Goal: Task Accomplishment & Management: Complete application form

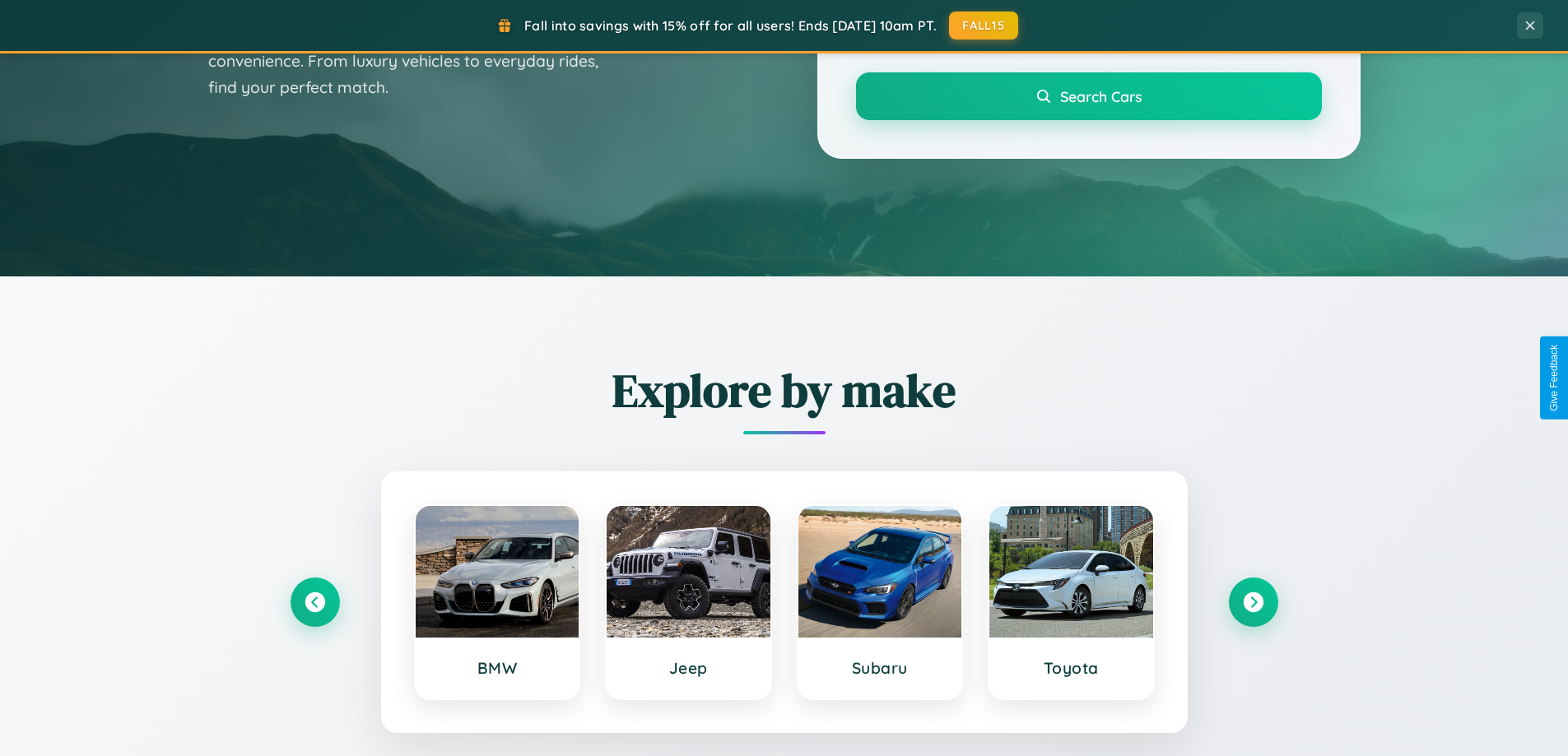
scroll to position [1132, 0]
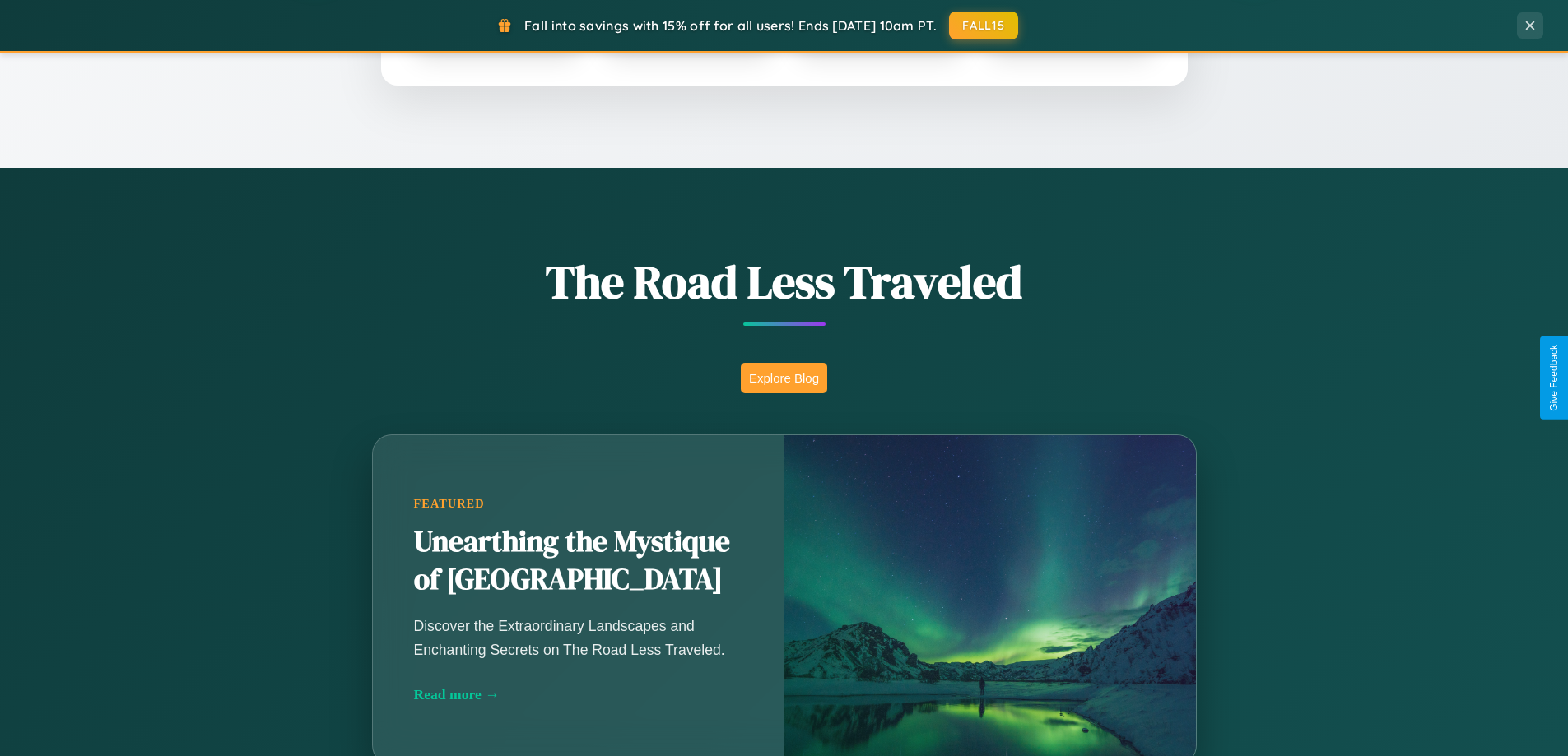
click at [784, 378] on button "Explore Blog" at bounding box center [784, 377] width 86 height 30
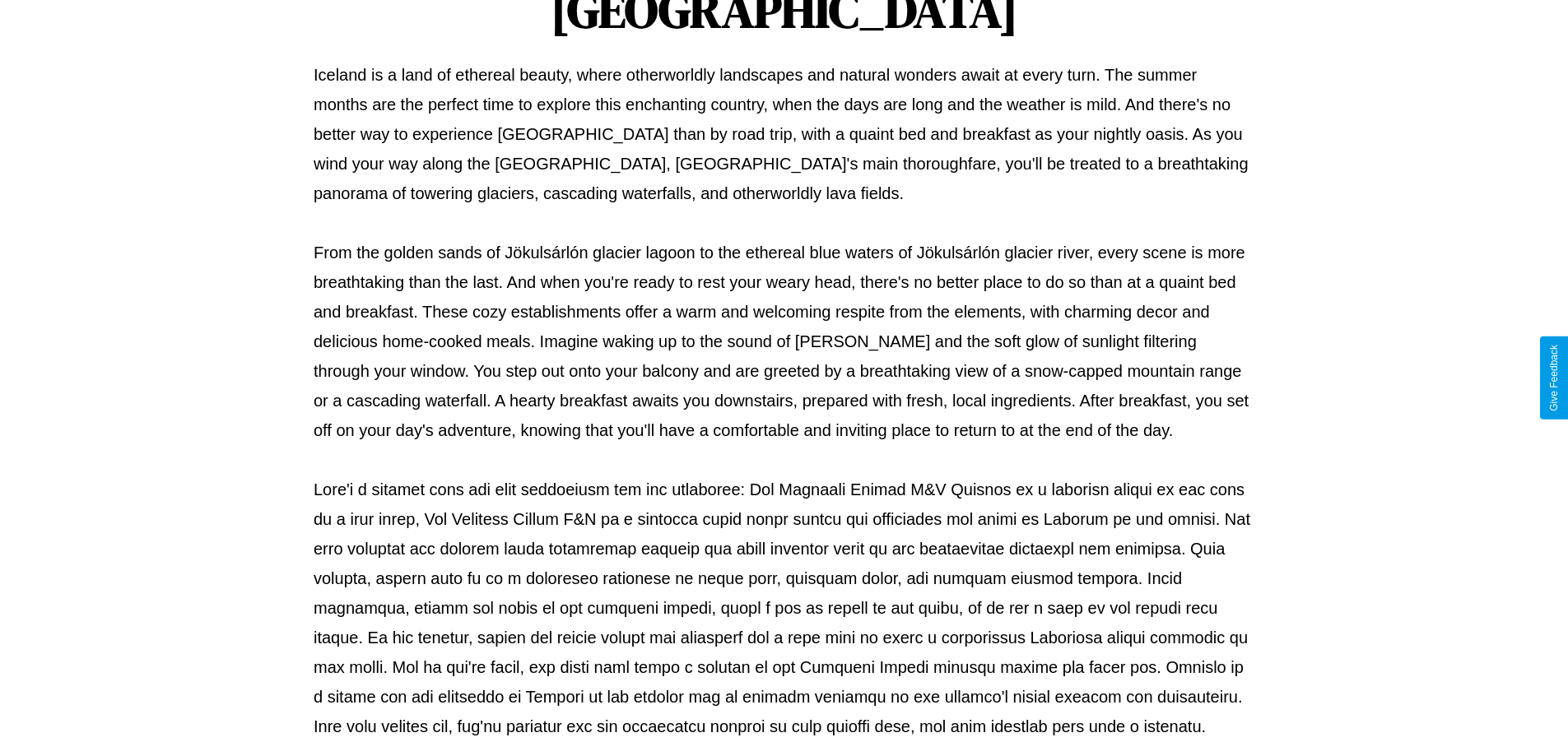
scroll to position [533, 0]
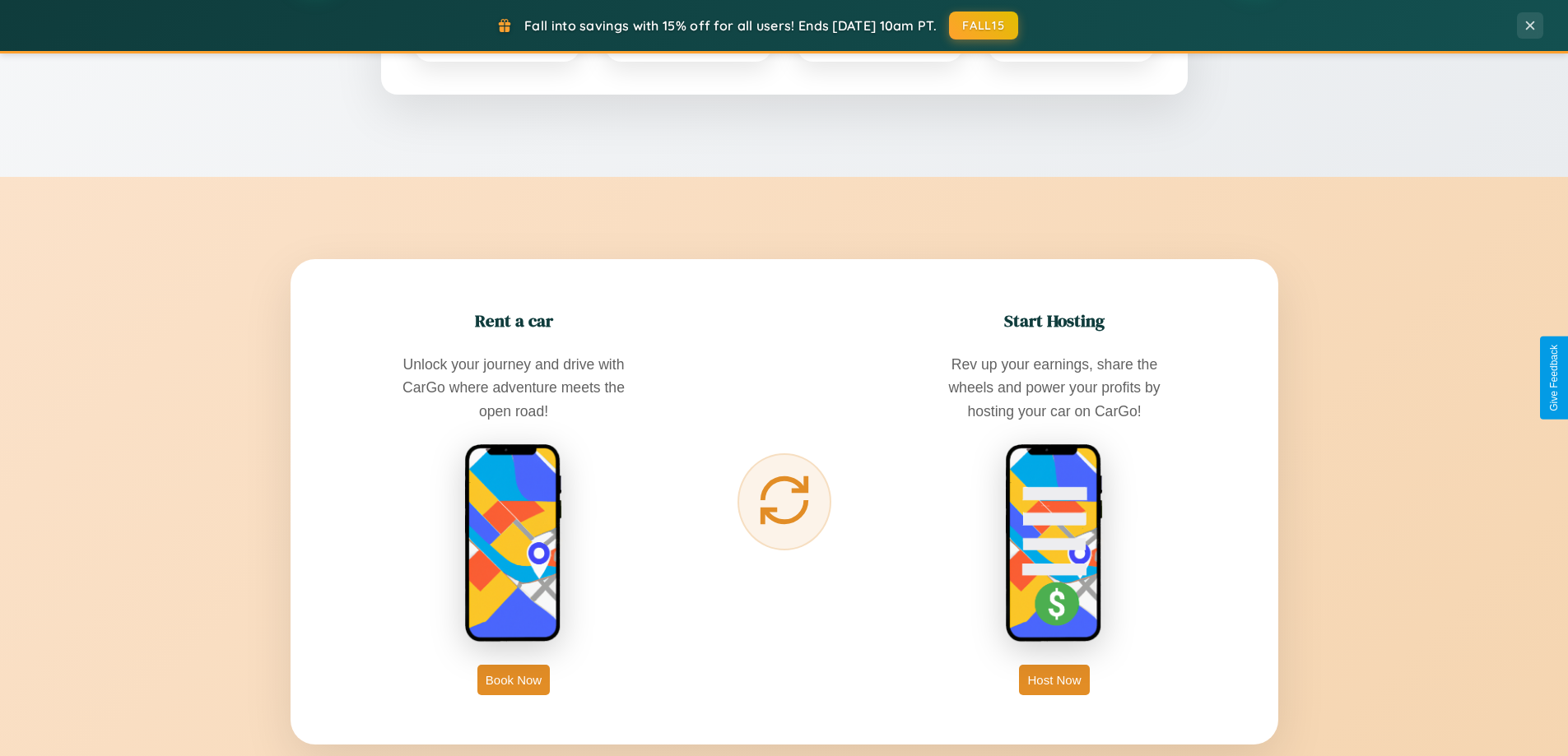
scroll to position [2643, 0]
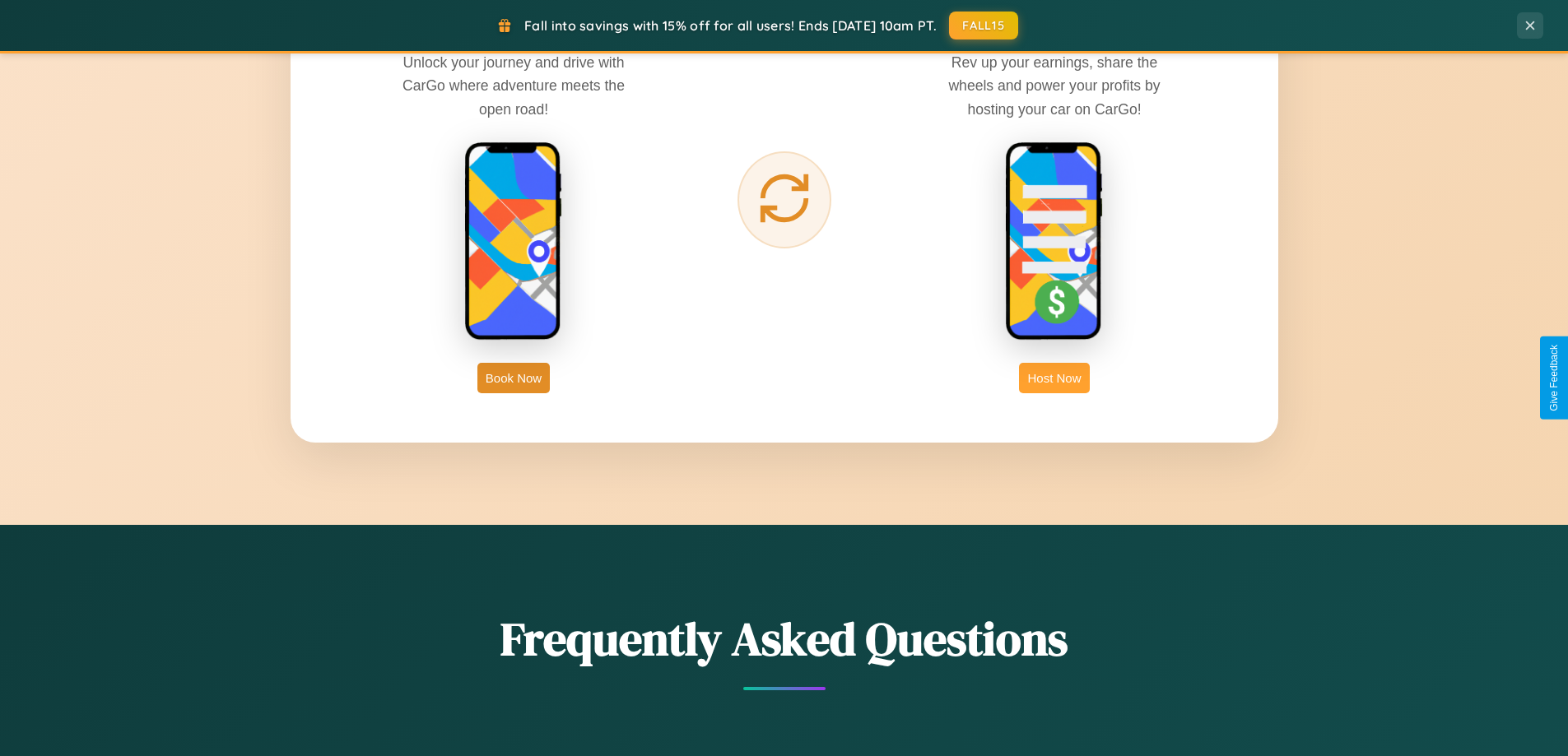
click at [1054, 378] on button "Host Now" at bounding box center [1053, 377] width 70 height 30
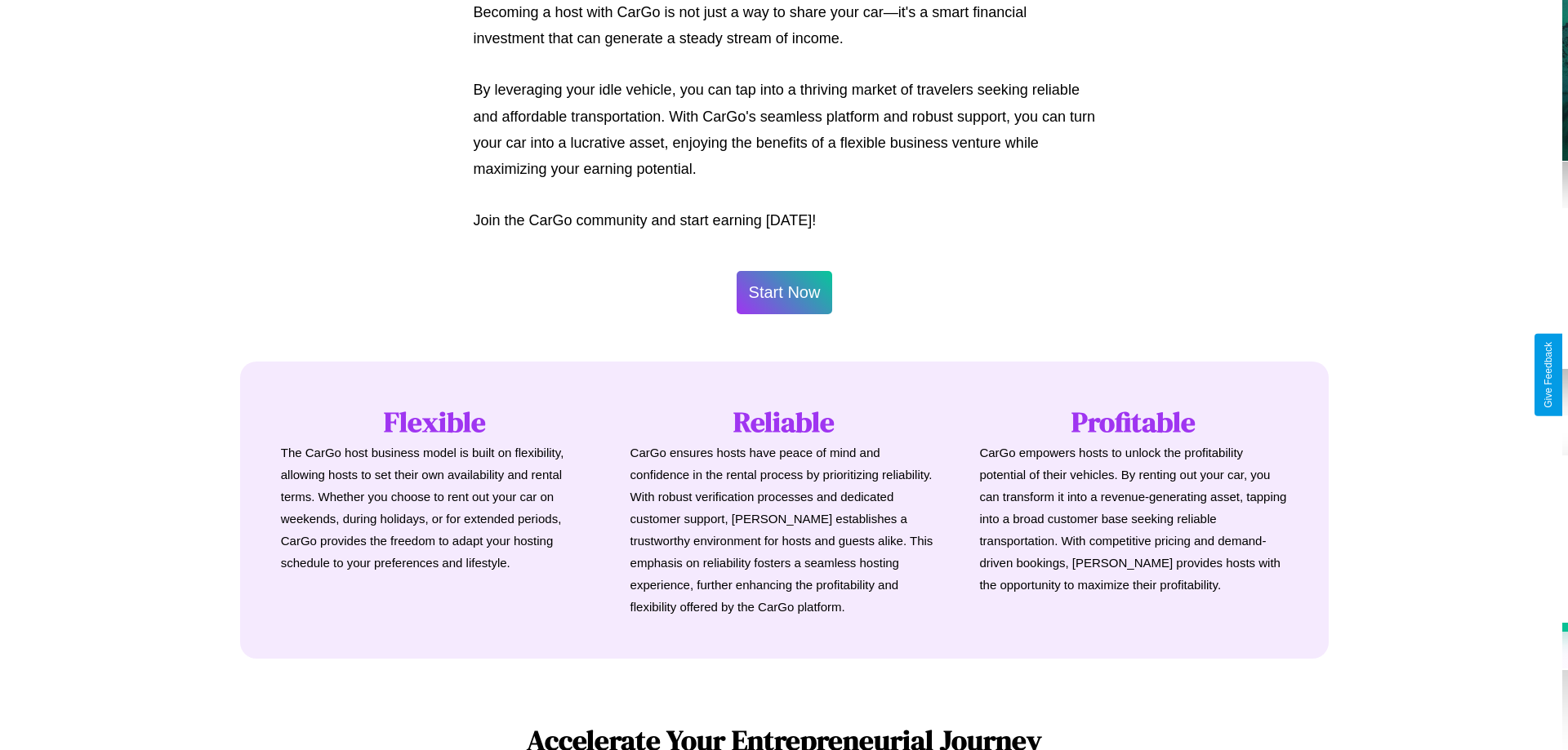
scroll to position [1701, 0]
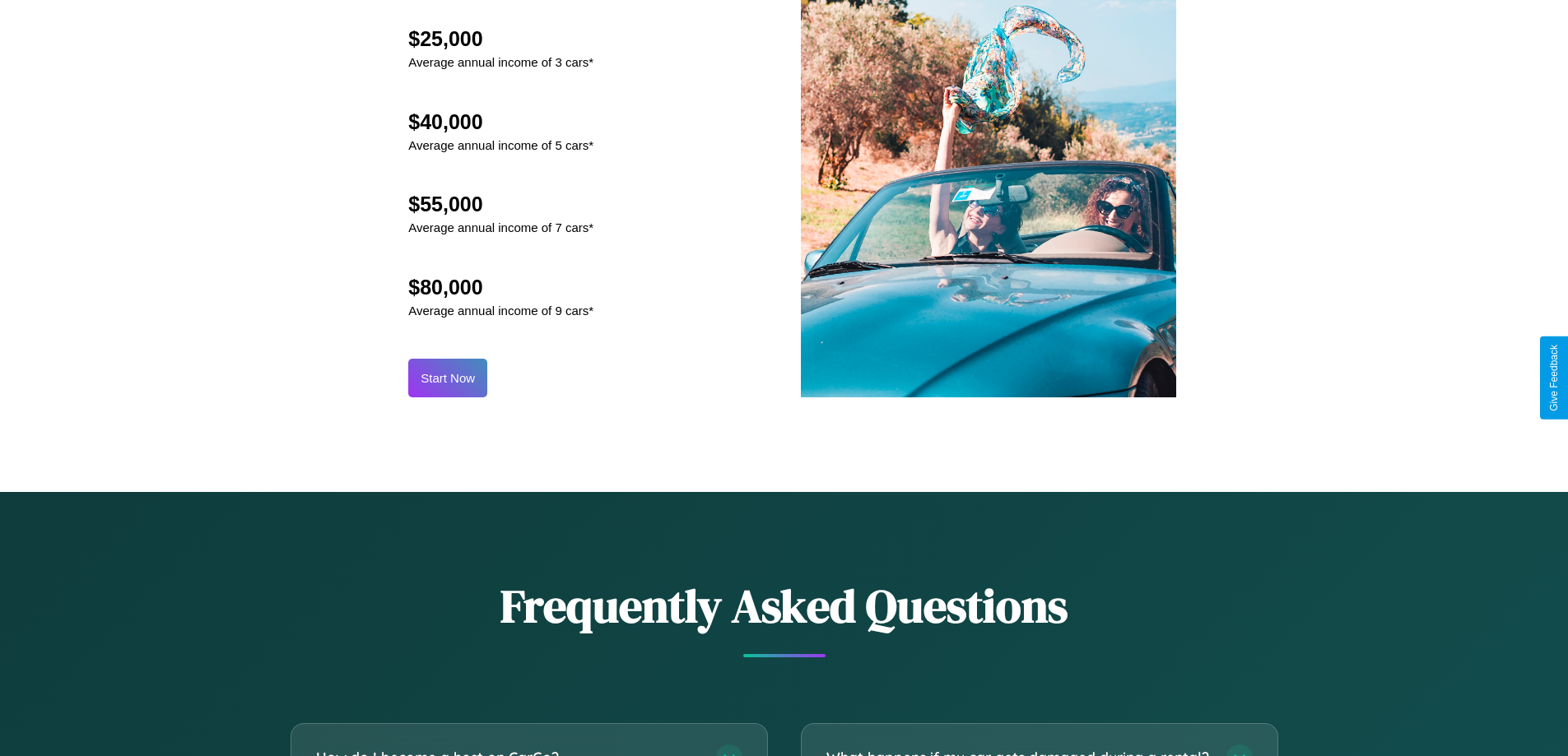
click at [448, 378] on button "Start Now" at bounding box center [448, 378] width 79 height 39
